Goal: Communication & Community: Ask a question

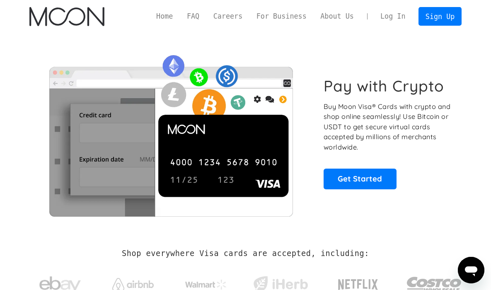
click at [399, 19] on link "Log In" at bounding box center [392, 16] width 39 height 18
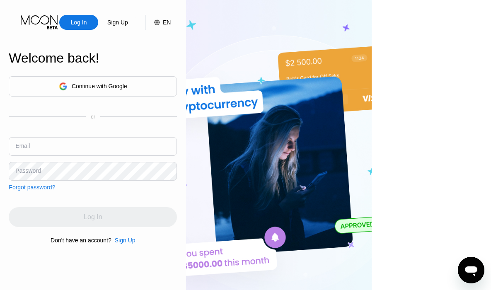
click at [107, 154] on input "text" at bounding box center [93, 146] width 168 height 19
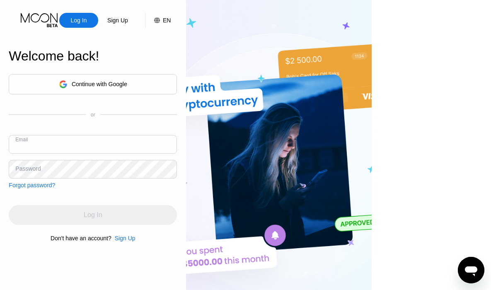
scroll to position [0, 0]
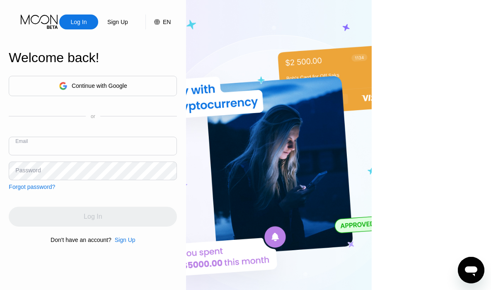
paste input "[EMAIL_ADDRESS][DOMAIN_NAME]"
type input "[EMAIL_ADDRESS][DOMAIN_NAME]"
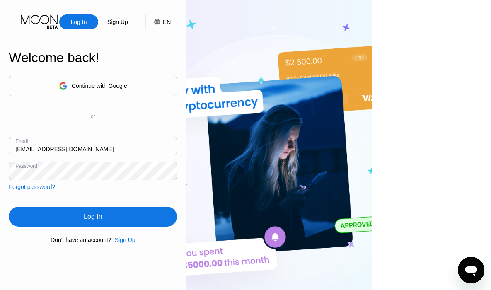
click at [102, 218] on div "Log In" at bounding box center [93, 217] width 18 height 8
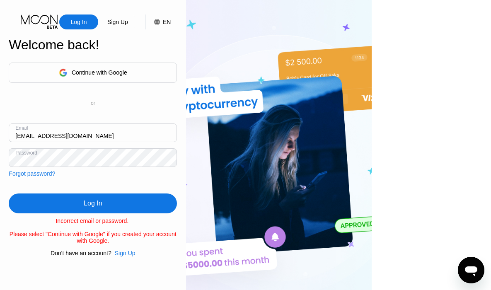
click at [118, 198] on div "Log In" at bounding box center [93, 204] width 168 height 20
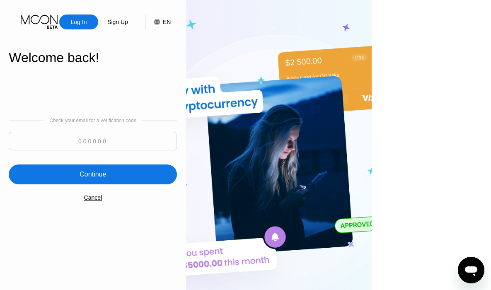
click at [170, 140] on input at bounding box center [93, 141] width 168 height 19
paste input "445128"
type input "445128"
click at [149, 177] on div "Continue" at bounding box center [93, 175] width 168 height 20
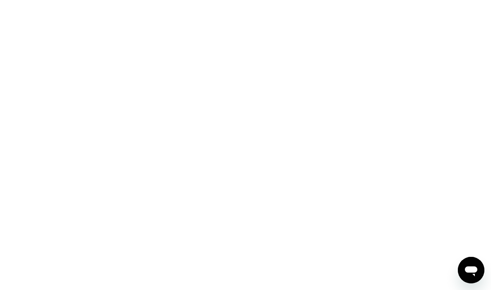
scroll to position [0, 0]
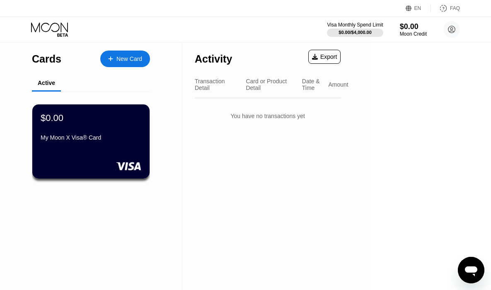
click at [382, 9] on button "×" at bounding box center [377, 4] width 10 height 9
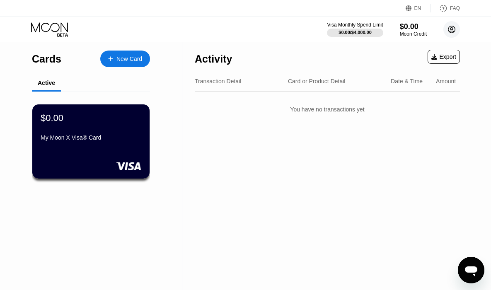
click at [458, 29] on circle at bounding box center [451, 29] width 17 height 17
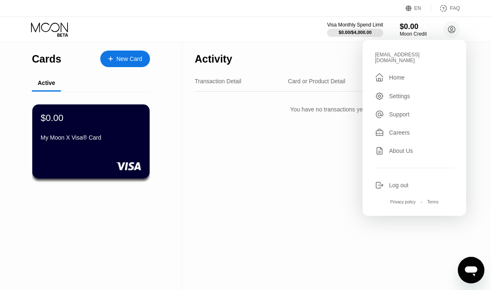
click at [402, 111] on div "Support" at bounding box center [399, 114] width 20 height 7
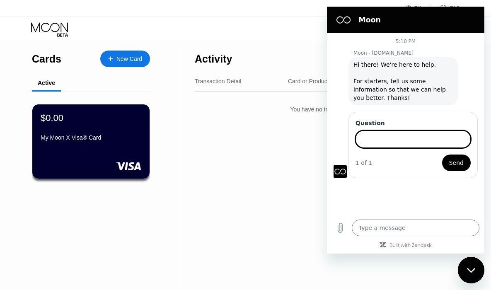
click at [393, 136] on input "Question" at bounding box center [413, 139] width 115 height 17
type textarea "x"
type input "Hi,"
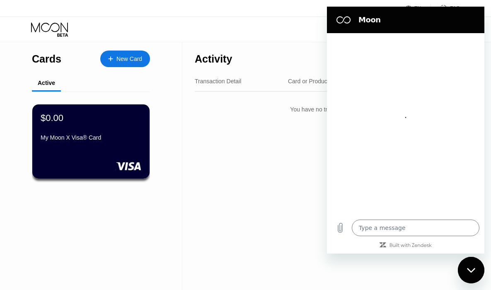
type textarea "x"
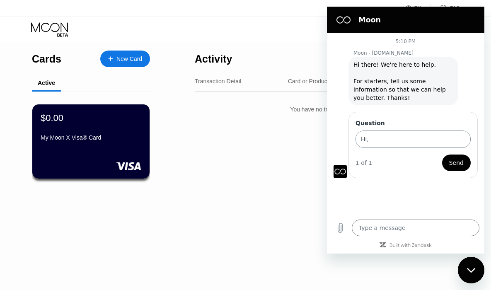
click at [390, 131] on input "Hi," at bounding box center [413, 139] width 115 height 17
type input "H"
click at [376, 230] on textarea at bounding box center [416, 228] width 128 height 17
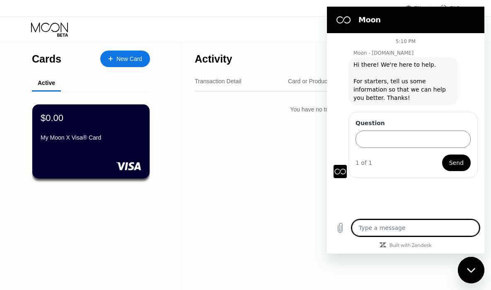
type textarea "H"
type textarea "x"
type textarea "Hi"
type textarea "x"
type textarea "Hi"
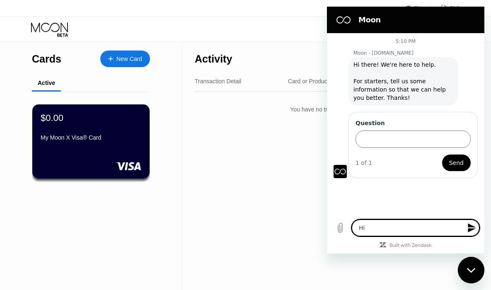
type textarea "x"
type textarea "Hi i"
type textarea "x"
type textarea "Hi ih"
type textarea "x"
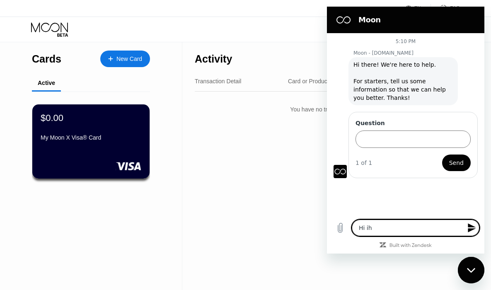
type textarea "Hi iha"
type textarea "x"
type textarea "Hi ihav"
type textarea "x"
type textarea "Hi ihave"
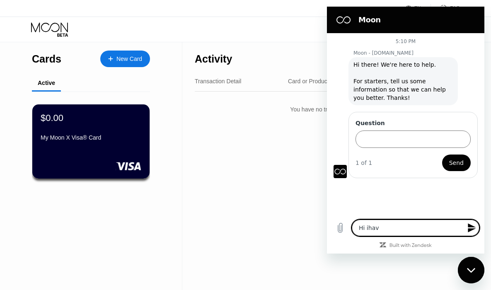
type textarea "x"
type textarea "Hi ihave"
type textarea "x"
type textarea "Hi ihave a"
type textarea "x"
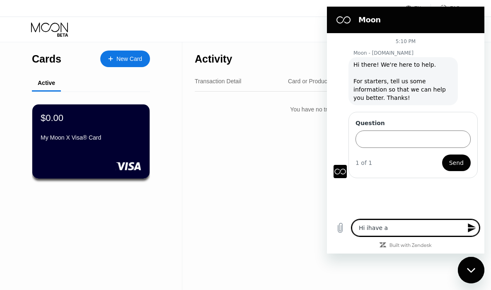
type textarea "Hi ihave a"
type textarea "x"
type textarea "Hi ihave a t"
type textarea "x"
type textarea "Hi ihave a ti"
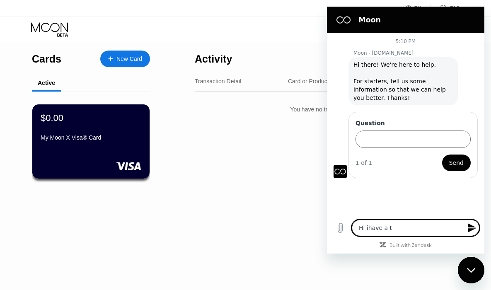
type textarea "x"
type textarea "Hi ihave a tic"
type textarea "x"
type textarea "Hi ihave a tick"
type textarea "x"
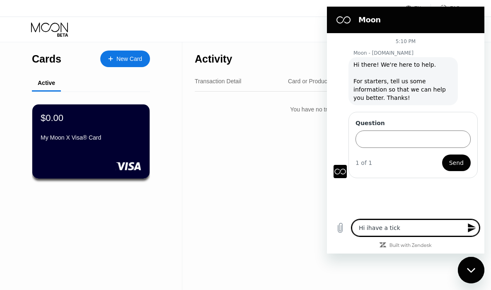
type textarea "Hi ihave a ticke"
type textarea "x"
type textarea "Hi ihave a ticket"
type textarea "x"
type textarea "Hi ihave a ticke"
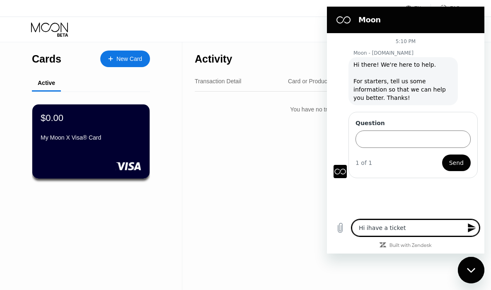
type textarea "x"
type textarea "Hi ihave a tick"
type textarea "x"
type textarea "Hi ihave a tic"
type textarea "x"
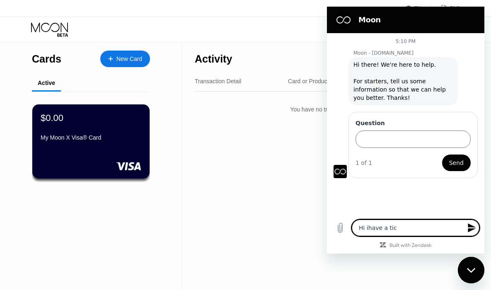
type textarea "Hi ihave a ti"
type textarea "x"
type textarea "Hi ihave a t"
type textarea "x"
type textarea "Hi ihave a"
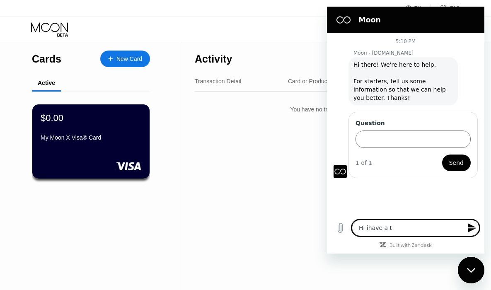
type textarea "x"
type textarea "Hi ihave a"
type textarea "x"
type textarea "Hi ihave"
type textarea "x"
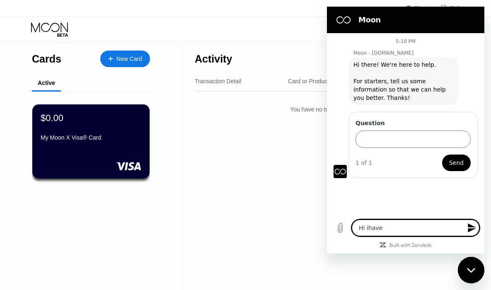
type textarea "Hi ihave"
type textarea "x"
type textarea "Hi ihav"
type textarea "x"
type textarea "Hi iha"
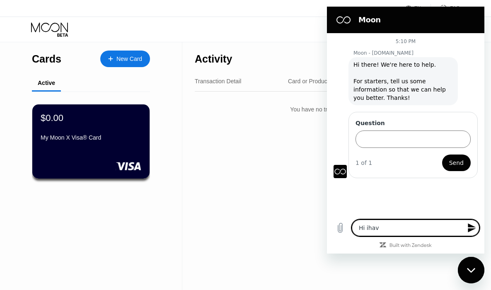
type textarea "x"
type textarea "Hi ih"
type textarea "x"
type textarea "Hi i"
type textarea "x"
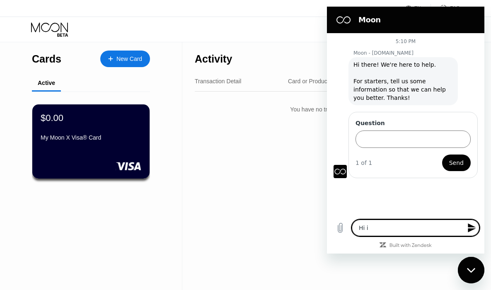
type textarea "Hi"
type textarea "x"
type textarea "Hi"
type textarea "x"
type textarea "Hi"
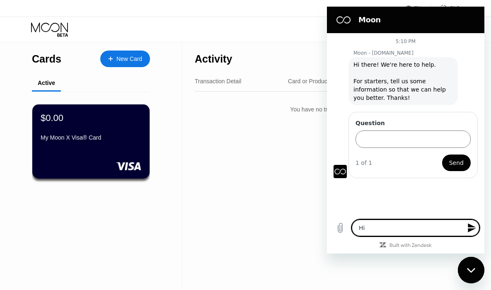
type textarea "x"
type textarea "Hi i"
type textarea "x"
type textarea "Hi i"
type textarea "x"
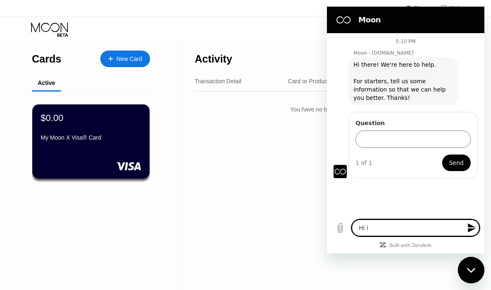
type textarea "Hi i h"
type textarea "x"
type textarea "Hi i ha"
type textarea "x"
type textarea "Hi i hav"
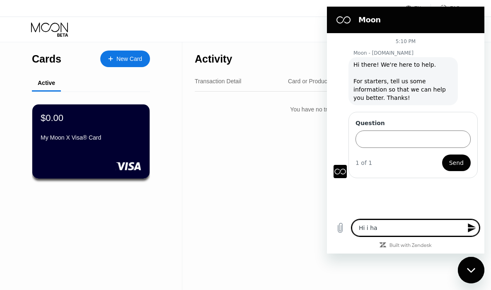
type textarea "x"
type textarea "Hi i have"
type textarea "x"
type textarea "Hi i have"
type textarea "x"
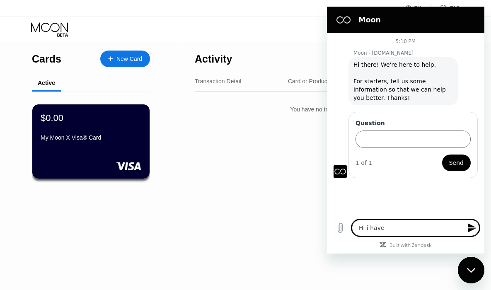
type textarea "Hi i have a"
type textarea "x"
type textarea "Hi i have a"
type textarea "x"
type textarea "Hi i have a t"
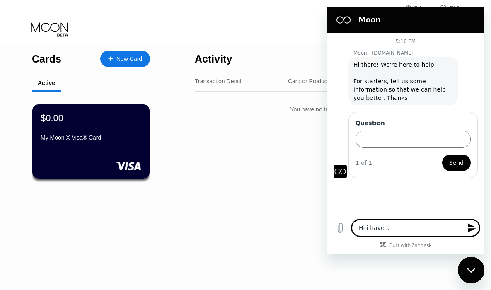
type textarea "x"
type textarea "Hi i have a ti"
type textarea "x"
type textarea "Hi i have a tic"
type textarea "x"
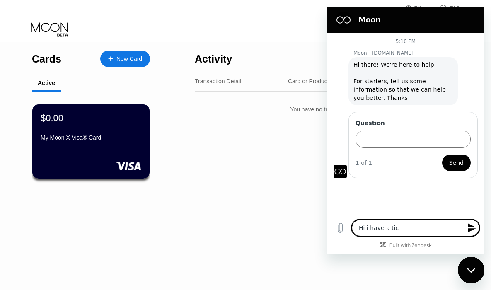
type textarea "Hi i have a tick"
type textarea "x"
type textarea "Hi i have a ticke"
type textarea "x"
type textarea "Hi i have a ticket"
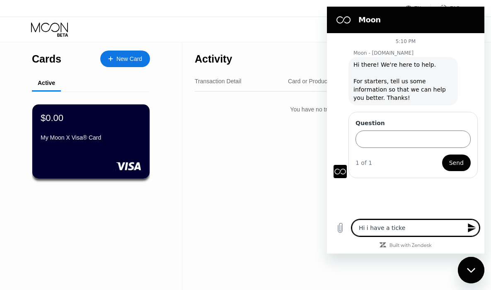
type textarea "x"
type textarea "Hi i have a ticket"
type textarea "x"
type textarea "Hi i have a ticket f"
type textarea "x"
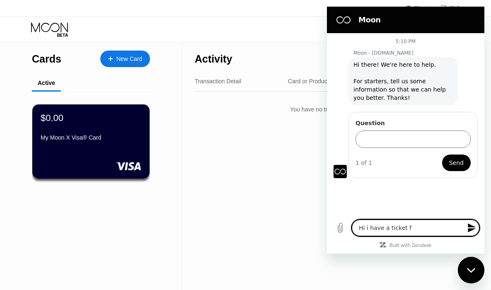
type textarea "Hi i have a ticket fo"
type textarea "x"
type textarea "Hi i have a ticket for"
type textarea "x"
type textarea "Hi i have a ticket for"
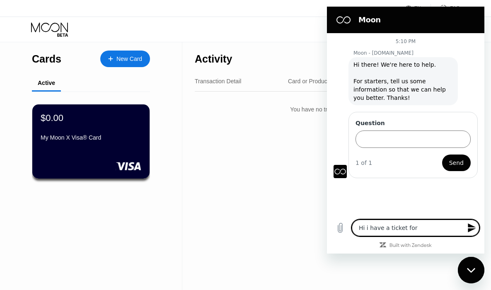
type textarea "x"
type textarea "Hi i have a ticket for a"
type textarea "x"
type textarea "Hi i have a ticket for a"
type textarea "x"
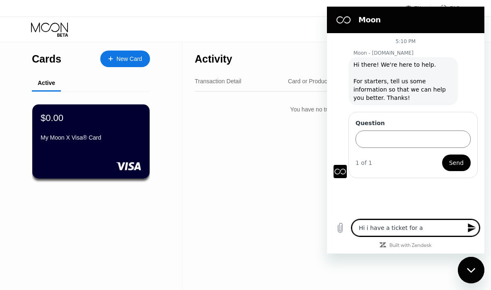
type textarea "Hi i have a ticket for a m"
type textarea "x"
type textarea "Hi i have a ticket for a mo"
type textarea "x"
type textarea "Hi i have a ticket for a mon"
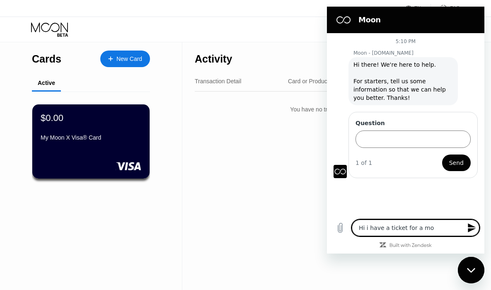
type textarea "x"
type textarea "Hi i have a ticket for a mone"
type textarea "x"
type textarea "Hi i have a ticket for a money"
type textarea "x"
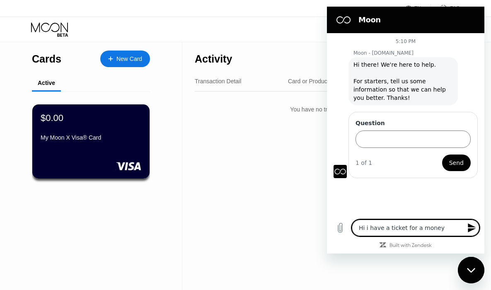
type textarea "Hi i have a ticket for a money"
type textarea "x"
type textarea "Hi i have a ticket for a money t"
type textarea "x"
type textarea "Hi i have a ticket for a money th"
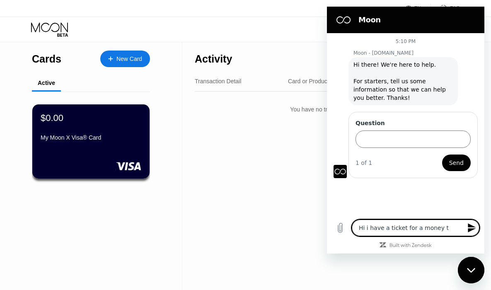
type textarea "x"
type textarea "Hi i have a ticket for a money tha"
type textarea "x"
type textarea "Hi i have a ticket for a money that"
type textarea "x"
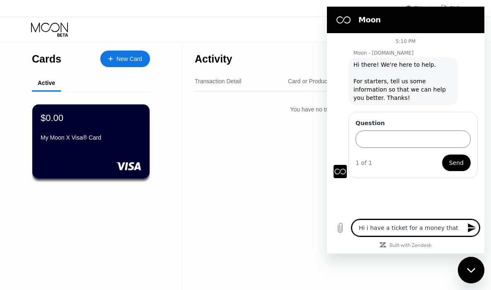
type textarea "Hi i have a ticket for a money that"
type textarea "x"
type textarea "Hi i have a ticket for a money that d"
type textarea "x"
type textarea "Hi i have a ticket for a money that do"
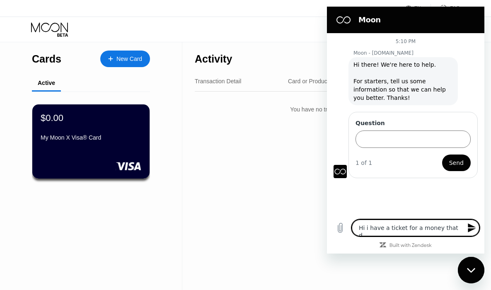
type textarea "x"
type textarea "Hi i have a ticket for a money that don"
type textarea "x"
type textarea "Hi i have a ticket for a money that dont"
type textarea "x"
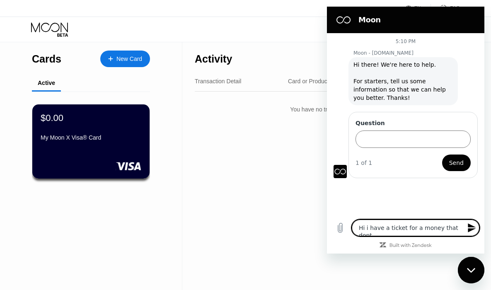
type textarea "Hi i have a ticket for a money that dont"
type textarea "x"
type textarea "Hi i have a ticket for a money that dont b"
type textarea "x"
type textarea "Hi i have a ticket for a money that dont be"
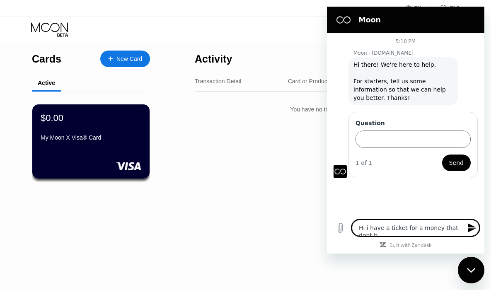
type textarea "x"
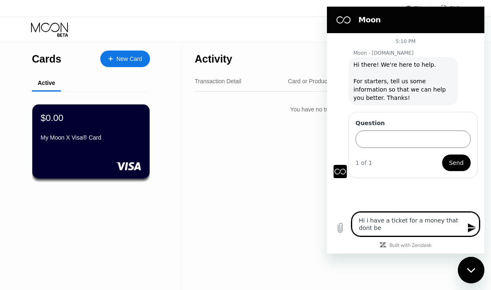
type textarea "Hi i have a ticket for a money that dont be"
type textarea "x"
type textarea "Hi i have a ticket for a money that dont be"
type textarea "x"
type textarea "Hi i have a ticket for a money that dont b"
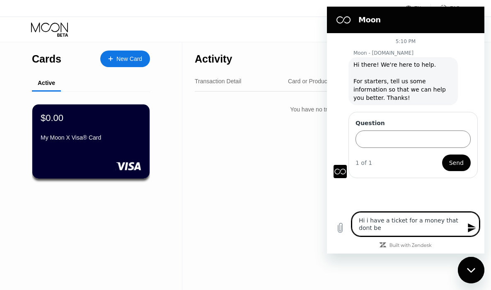
type textarea "x"
type textarea "Hi i have a ticket for a money that dont"
type textarea "x"
type textarea "Hi i have a ticket for a money that dont"
type textarea "x"
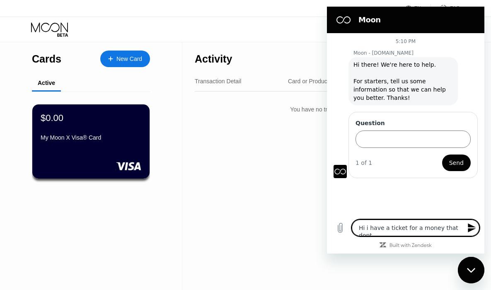
type textarea "Hi i have a ticket for a money that don"
type textarea "x"
type textarea "Hi i have a ticket for a money that do"
type textarea "x"
type textarea "Hi i have a ticket for a money that d"
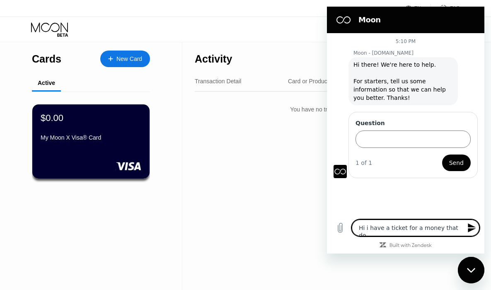
type textarea "x"
type textarea "Hi i have a ticket for a money that"
type textarea "x"
type textarea "Hi i have a ticket for a money that"
type textarea "x"
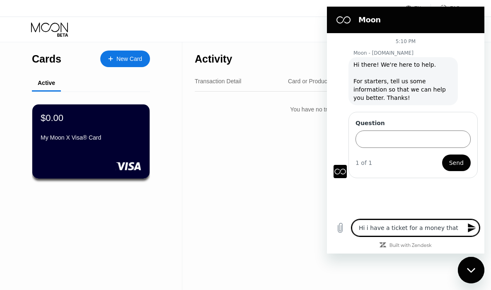
type textarea "Hi i have a ticket for a money that"
type textarea "x"
type textarea "Hi i have a ticket for a money that d"
type textarea "x"
type textarea "Hi i have a ticket for a money that do"
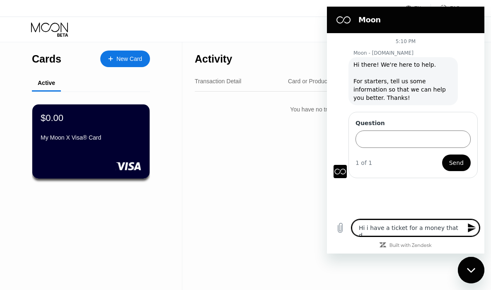
type textarea "x"
type textarea "Hi i have a ticket for a money that don"
type textarea "x"
type textarea "Hi i have a ticket for a money that dont"
type textarea "x"
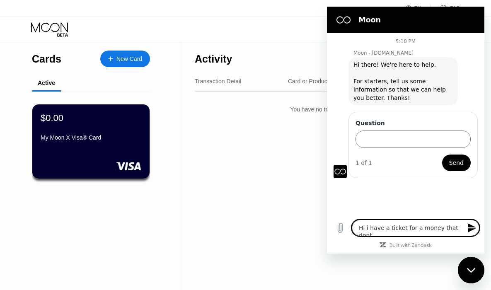
type textarea "Hi i have a ticket for a money that dont"
type textarea "x"
type textarea "Hi i have a ticket for a money that dont w"
type textarea "x"
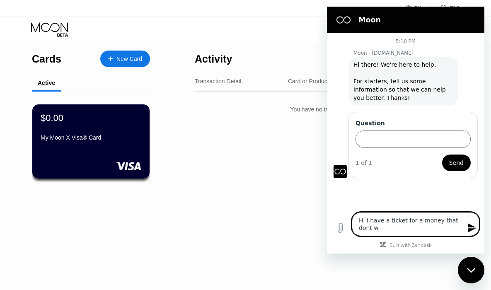
type textarea "Hi i have a ticket for a money that dont wi"
type textarea "x"
type textarea "Hi i have a ticket for a money that dont [PERSON_NAME]"
type textarea "x"
type textarea "Hi i have a ticket for a money that dont will"
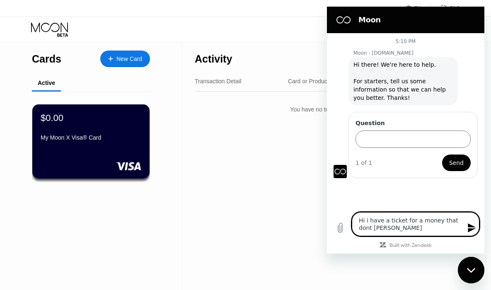
type textarea "x"
type textarea "Hi i have a ticket for a money that dont [PERSON_NAME]"
type textarea "x"
type textarea "Hi i have a ticket for a money that dont wi"
type textarea "x"
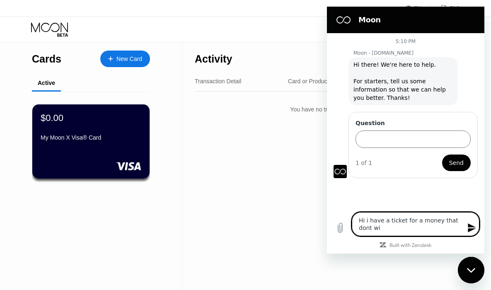
type textarea "Hi i have a ticket for a money that dont w"
type textarea "x"
type textarea "Hi i have a ticket for a money that dont"
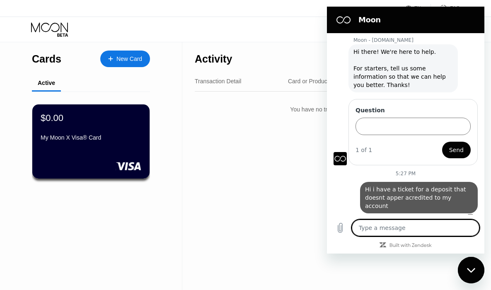
scroll to position [13, 0]
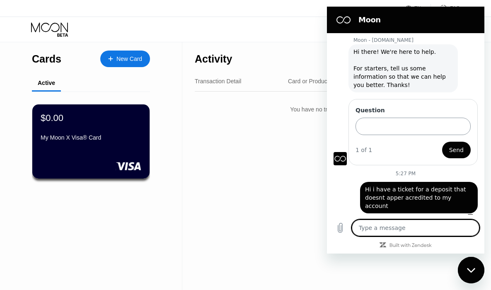
click at [400, 125] on input "Question" at bounding box center [413, 126] width 115 height 17
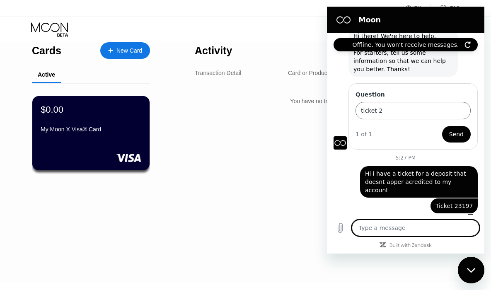
scroll to position [0, 0]
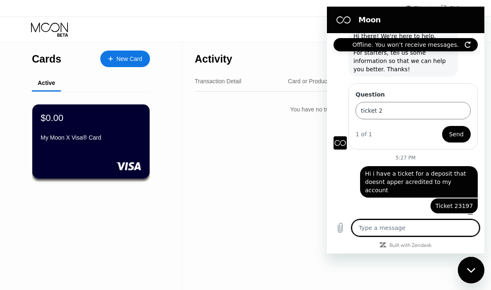
click at [385, 230] on textarea at bounding box center [416, 228] width 128 height 17
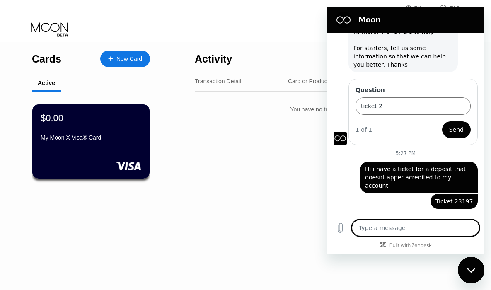
scroll to position [60, 0]
